Goal: Download file/media

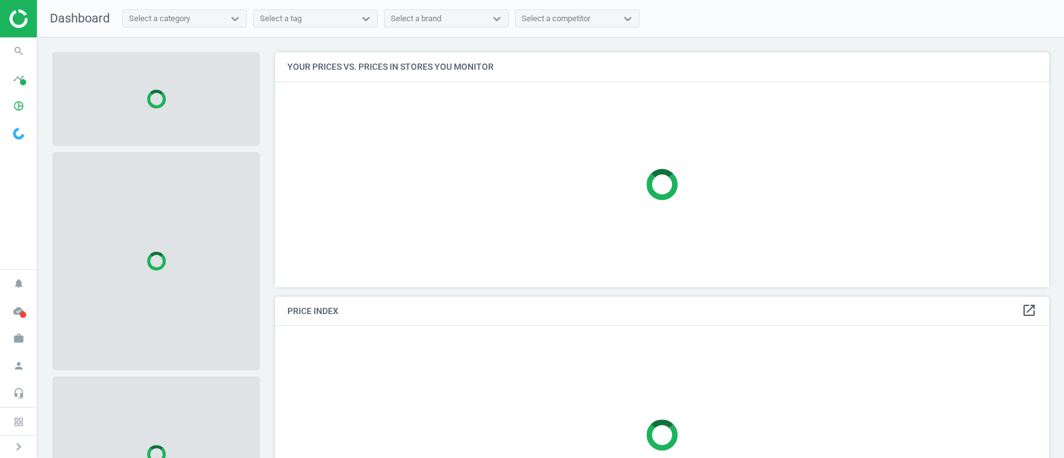
scroll to position [260, 787]
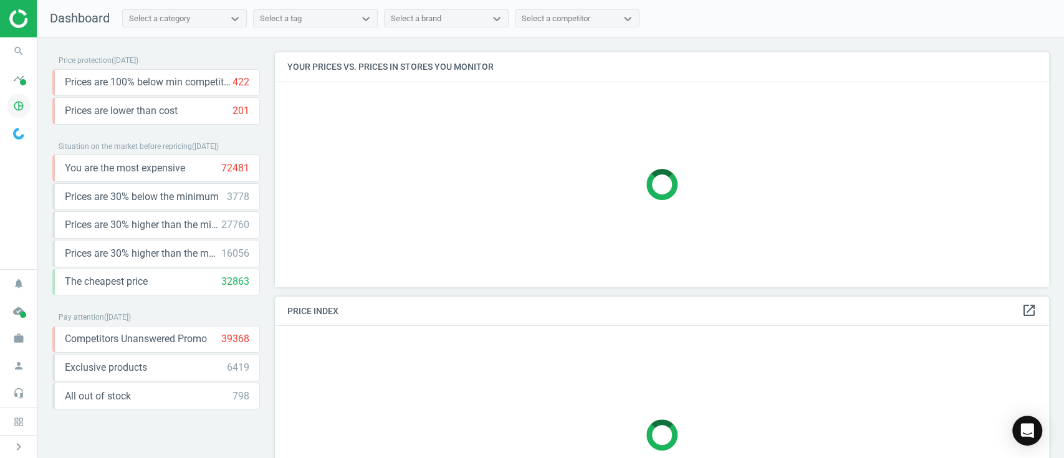
click at [17, 104] on icon "pie_chart_outlined" at bounding box center [19, 106] width 24 height 24
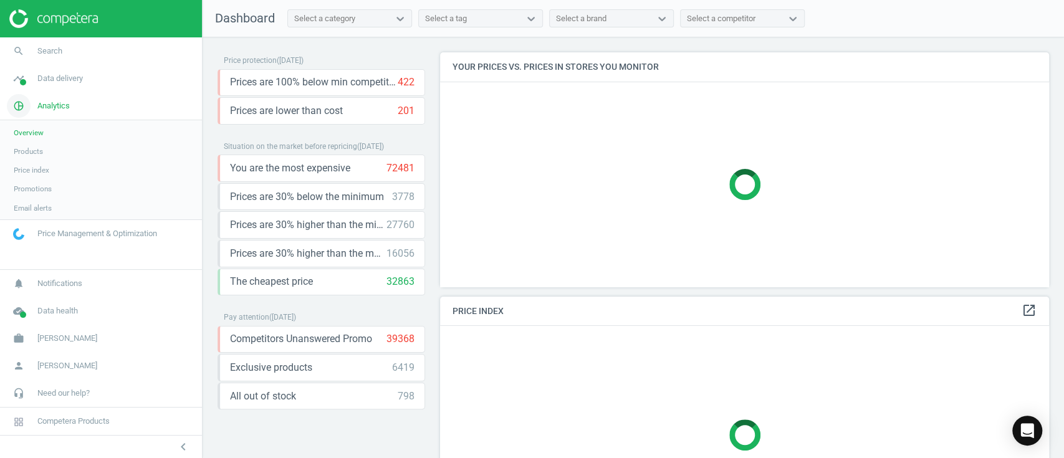
scroll to position [6, 6]
click at [48, 151] on link "Products" at bounding box center [101, 151] width 202 height 19
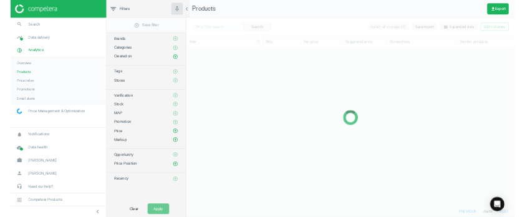
scroll to position [309, 680]
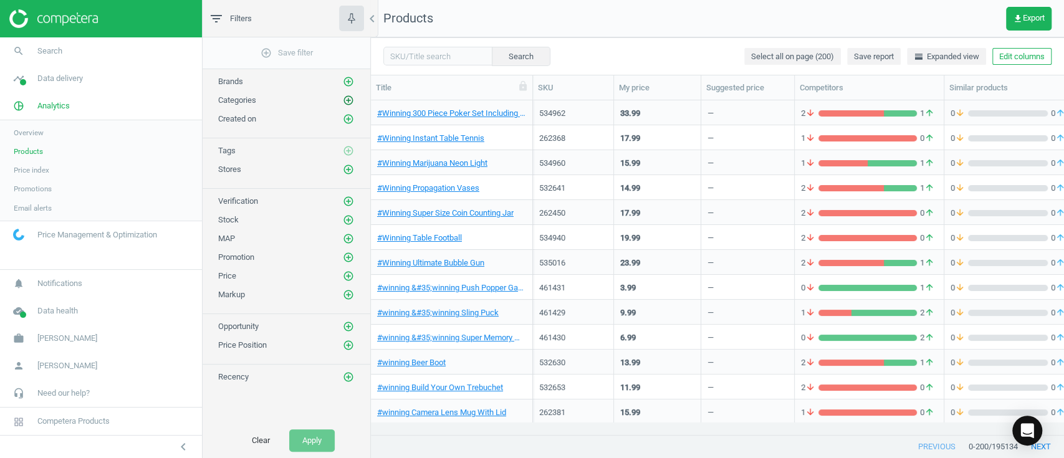
click at [349, 97] on icon "add_circle_outline" at bounding box center [348, 100] width 11 height 11
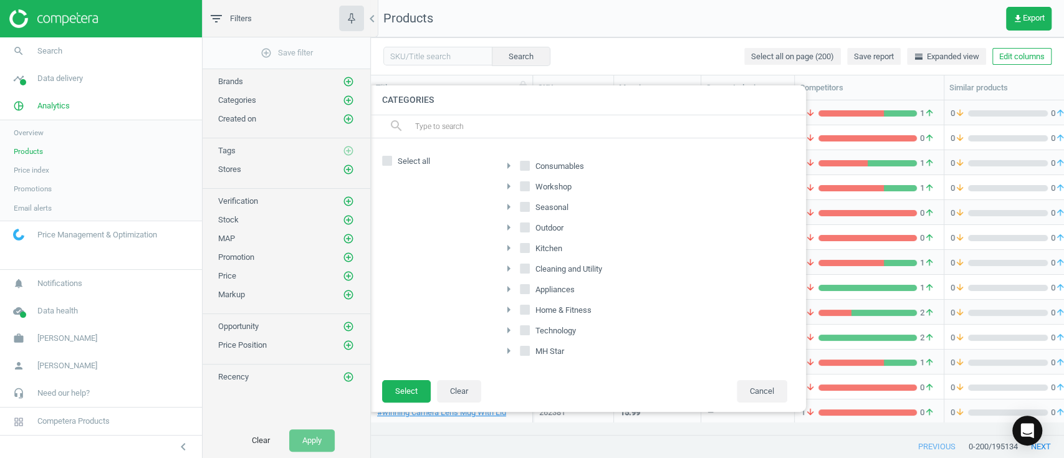
click at [524, 302] on label "Home & Fitness" at bounding box center [557, 310] width 74 height 17
click at [524, 305] on input "Home & Fitness" at bounding box center [525, 309] width 8 height 8
checkbox input "true"
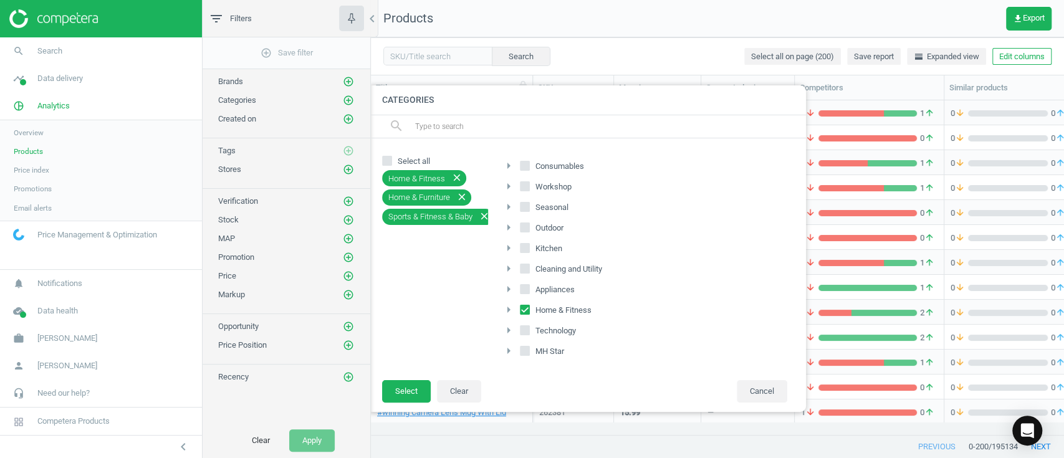
click at [527, 347] on input "MH Star" at bounding box center [525, 351] width 8 height 8
checkbox input "true"
click at [393, 386] on button "Select" at bounding box center [406, 391] width 49 height 22
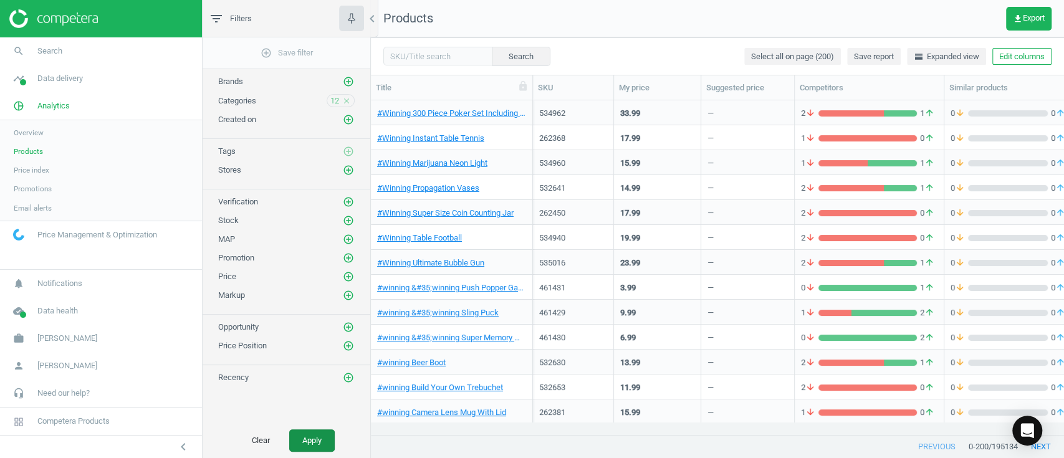
click at [304, 438] on button "Apply" at bounding box center [312, 441] width 46 height 22
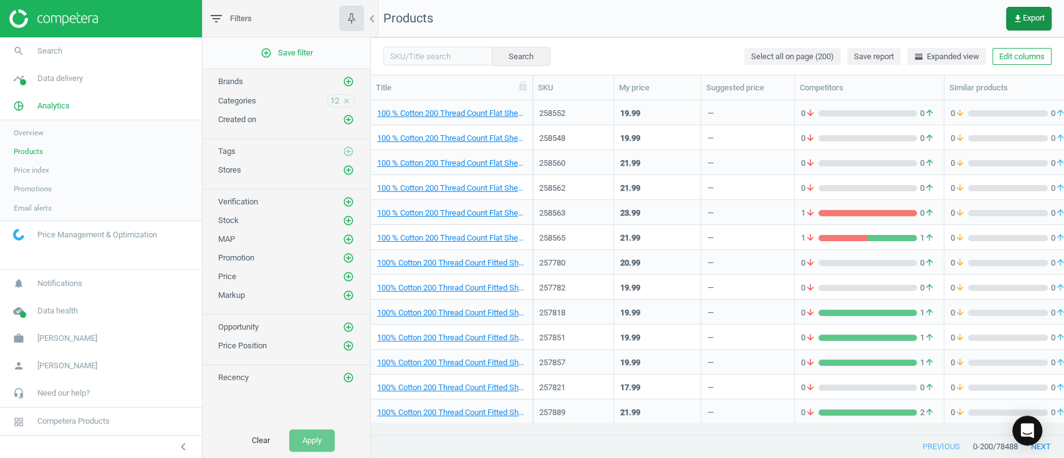
click at [1029, 14] on span "get_app Export" at bounding box center [1029, 19] width 32 height 10
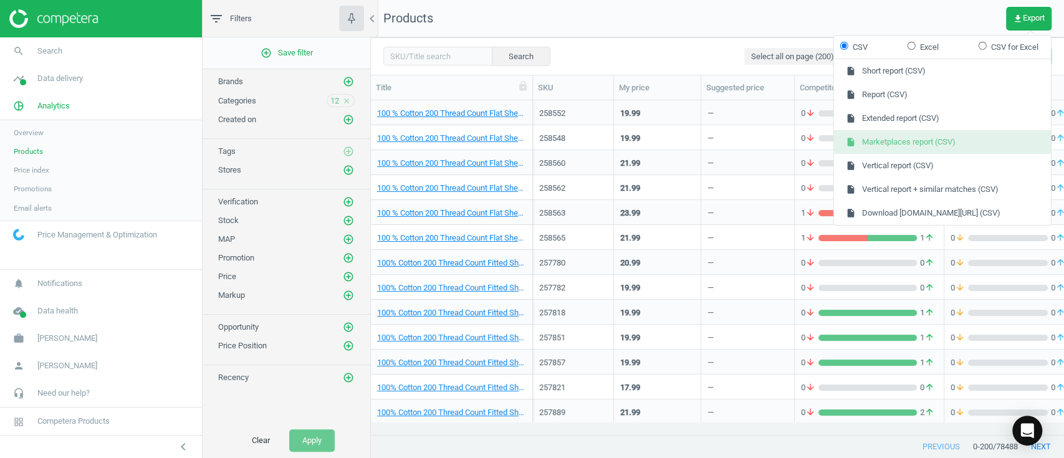
click at [928, 132] on button "insert_drive_file Marketplaces report (CSV)" at bounding box center [942, 142] width 217 height 24
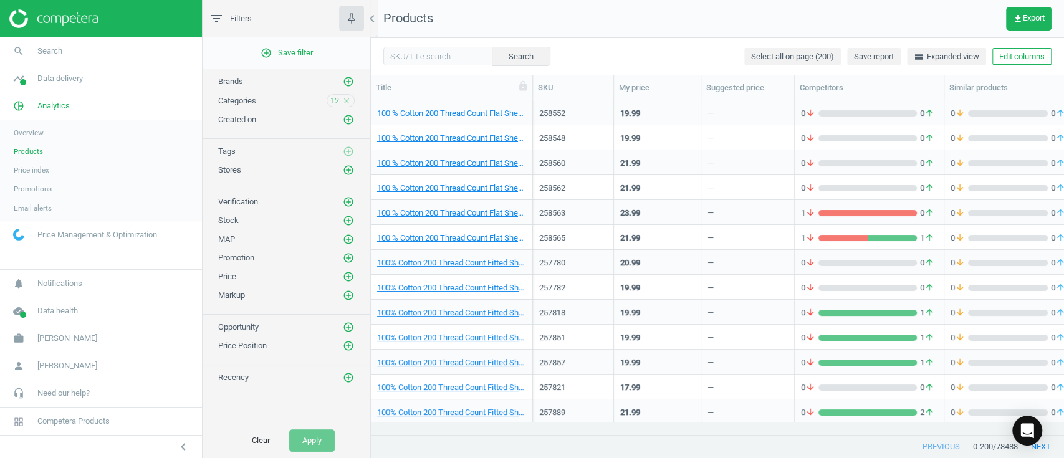
click at [347, 99] on icon "close" at bounding box center [346, 101] width 9 height 9
click at [347, 99] on icon "add_circle_outline" at bounding box center [348, 100] width 11 height 11
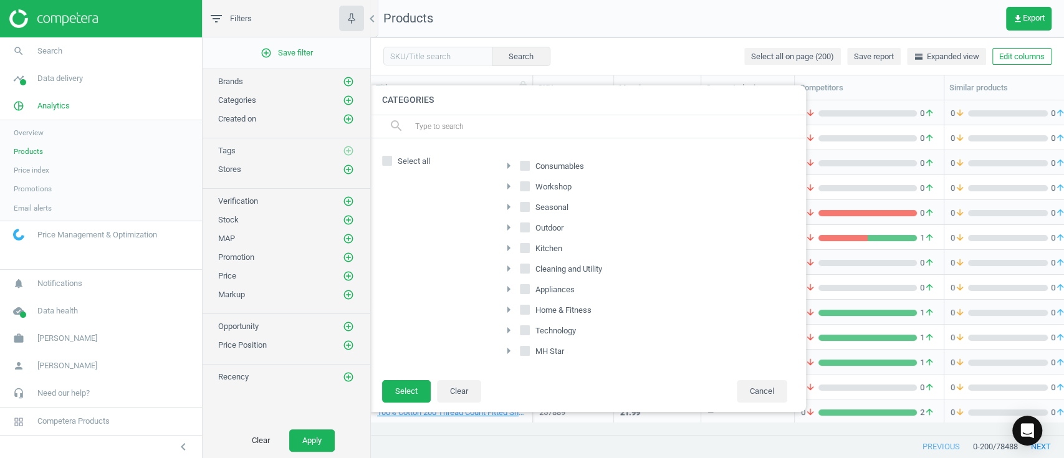
click at [522, 226] on input "Outdoor" at bounding box center [525, 228] width 8 height 8
checkbox input "true"
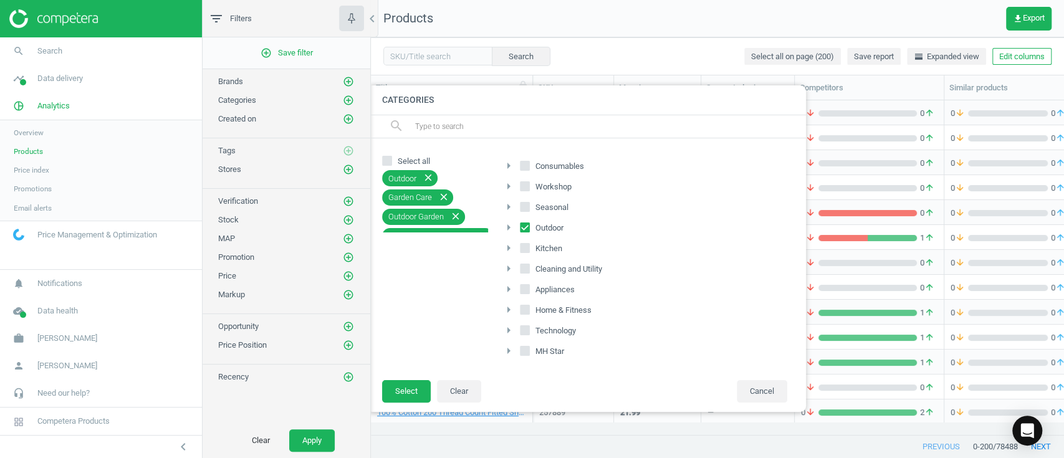
click at [524, 209] on input "Seasonal" at bounding box center [525, 207] width 8 height 8
checkbox input "true"
click at [525, 167] on input "Consumables" at bounding box center [525, 166] width 8 height 8
checkbox input "true"
click at [403, 382] on button "Select" at bounding box center [406, 391] width 49 height 22
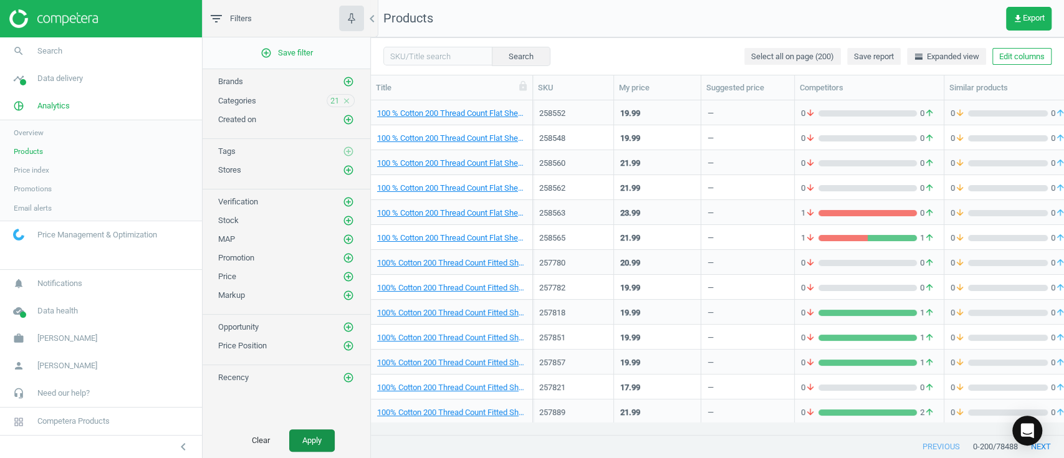
click at [317, 441] on button "Apply" at bounding box center [312, 441] width 46 height 22
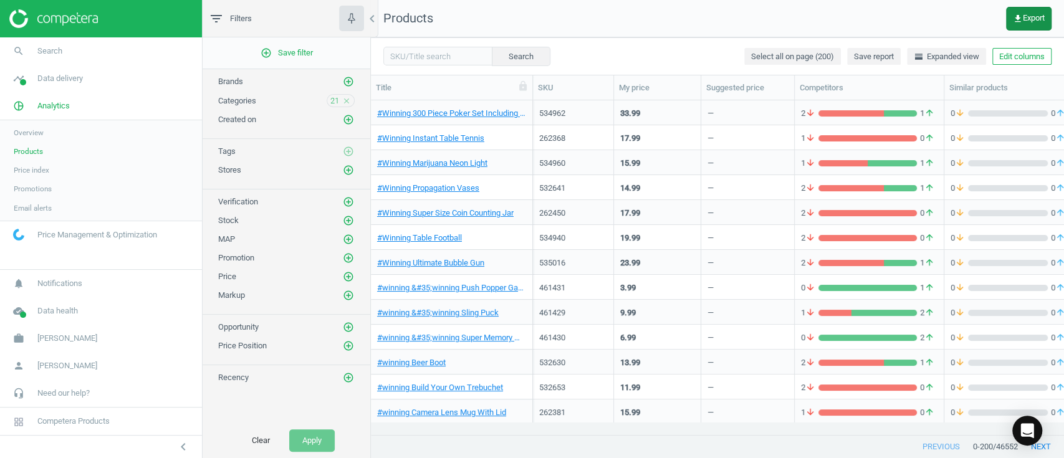
click at [1027, 17] on span "get_app Export" at bounding box center [1029, 19] width 32 height 10
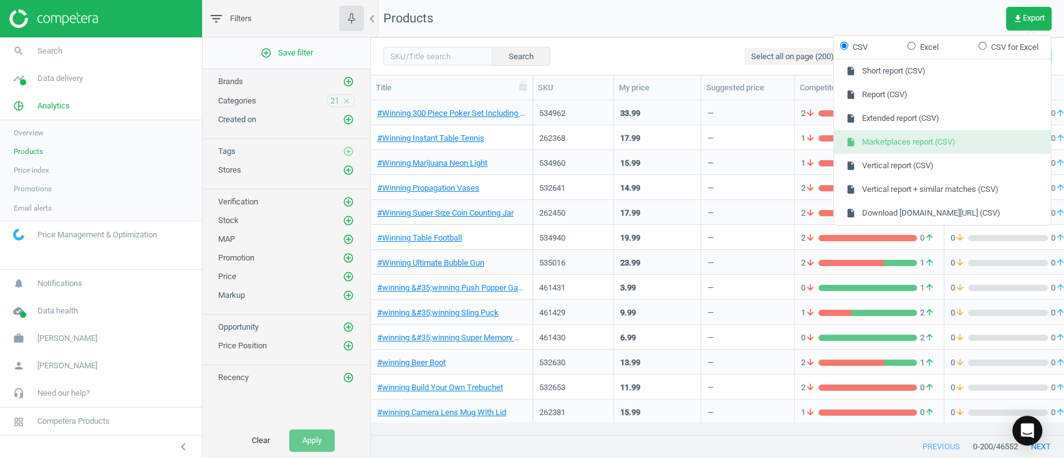
click at [930, 135] on button "insert_drive_file Marketplaces report (CSV)" at bounding box center [942, 142] width 217 height 24
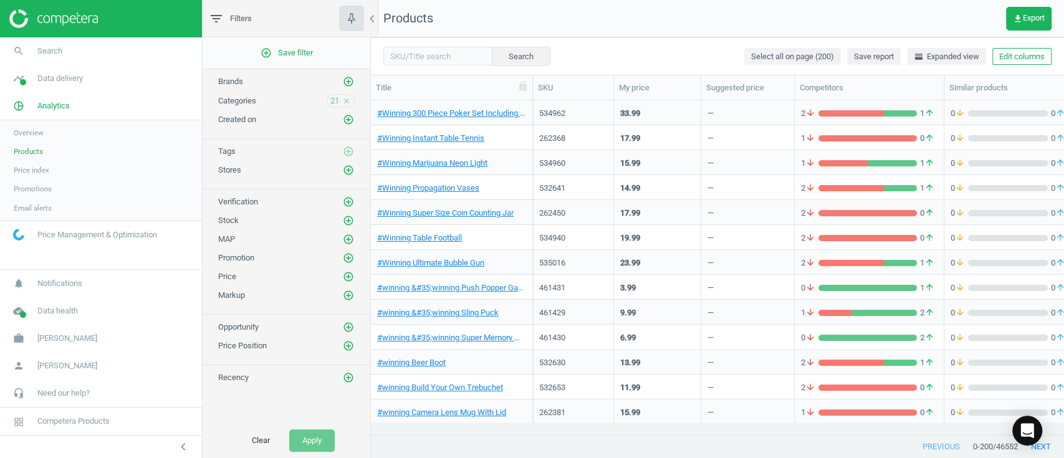
click at [349, 101] on icon "close" at bounding box center [346, 101] width 9 height 9
click at [349, 101] on icon "add_circle_outline" at bounding box center [348, 100] width 11 height 11
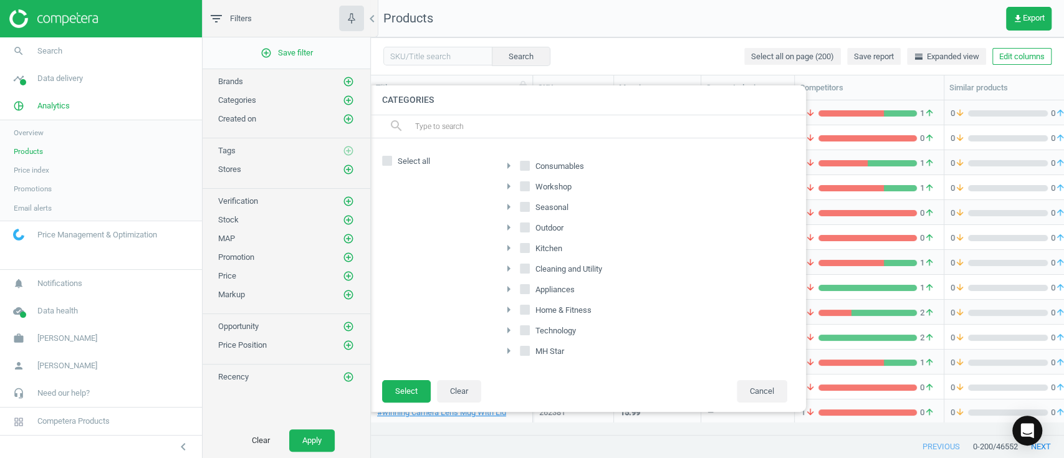
click at [524, 186] on input "Workshop" at bounding box center [525, 187] width 8 height 8
checkbox input "true"
click at [527, 246] on input "Kitchen" at bounding box center [525, 248] width 8 height 8
checkbox input "true"
click at [522, 264] on input "Cleaning and Utility" at bounding box center [525, 268] width 8 height 8
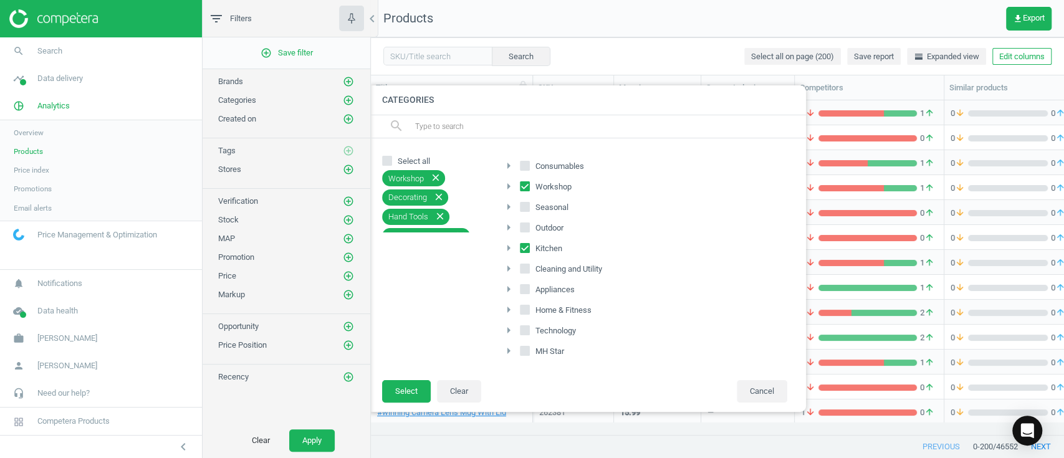
checkbox input "true"
click at [524, 289] on input "Appliances" at bounding box center [525, 289] width 8 height 8
checkbox input "true"
click at [525, 332] on input "Technology" at bounding box center [525, 330] width 8 height 8
checkbox input "true"
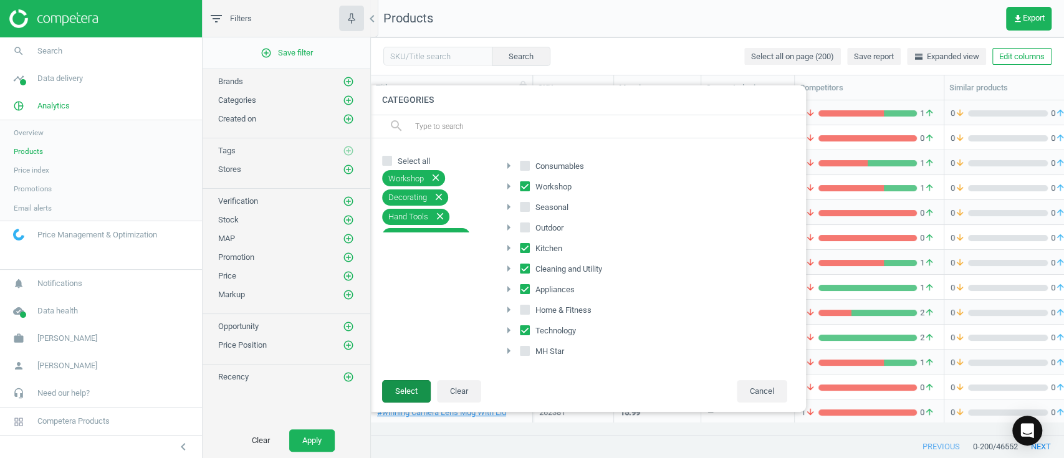
click at [406, 385] on button "Select" at bounding box center [406, 391] width 49 height 22
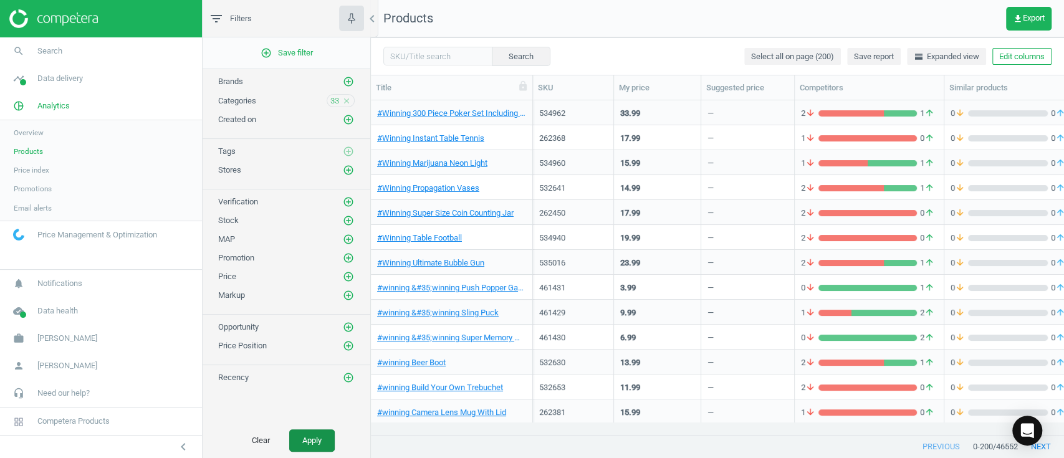
click at [303, 442] on button "Apply" at bounding box center [312, 441] width 46 height 22
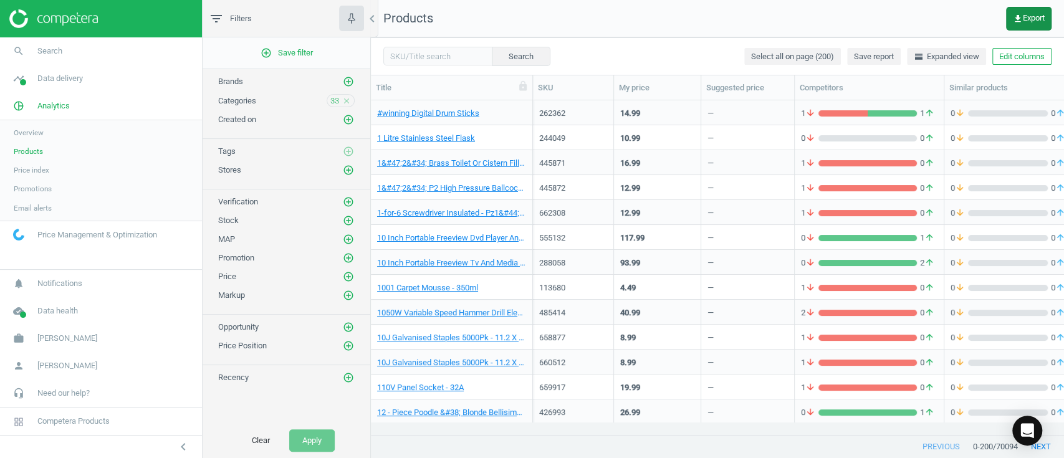
click at [1022, 14] on span "get_app Export" at bounding box center [1029, 19] width 32 height 10
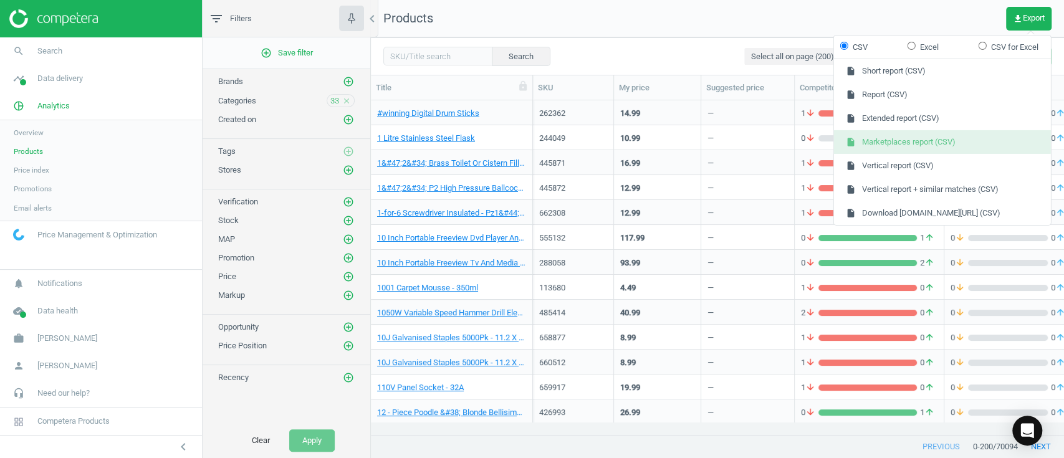
click at [941, 137] on button "insert_drive_file Marketplaces report (CSV)" at bounding box center [942, 142] width 217 height 24
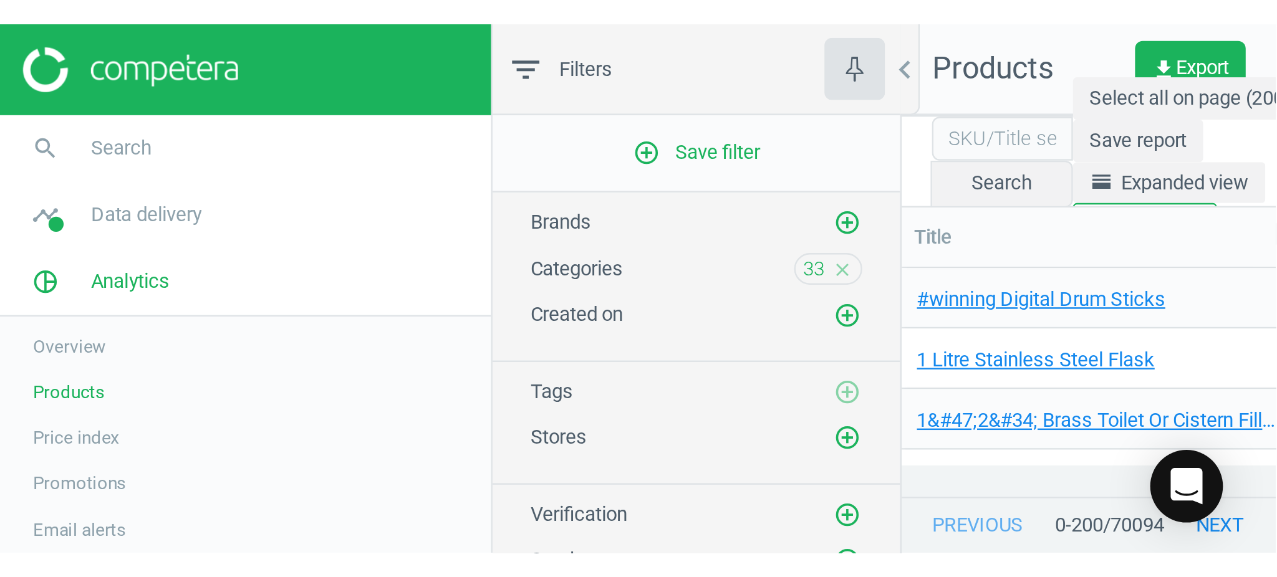
scroll to position [429, 893]
